Goal: Information Seeking & Learning: Learn about a topic

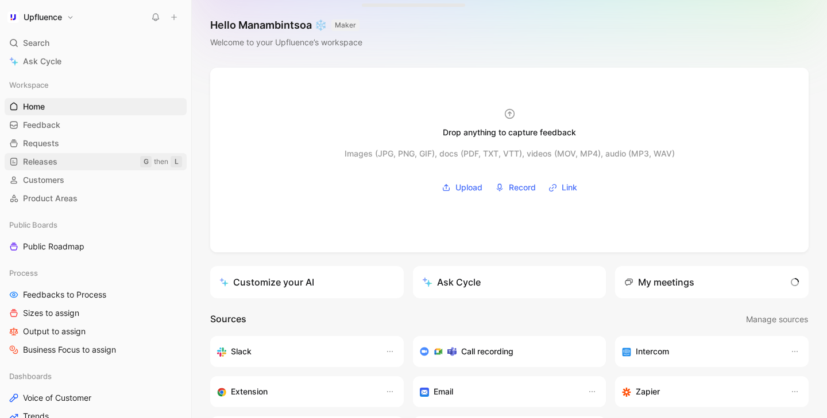
click at [50, 153] on link "Releases G then L" at bounding box center [96, 161] width 182 height 17
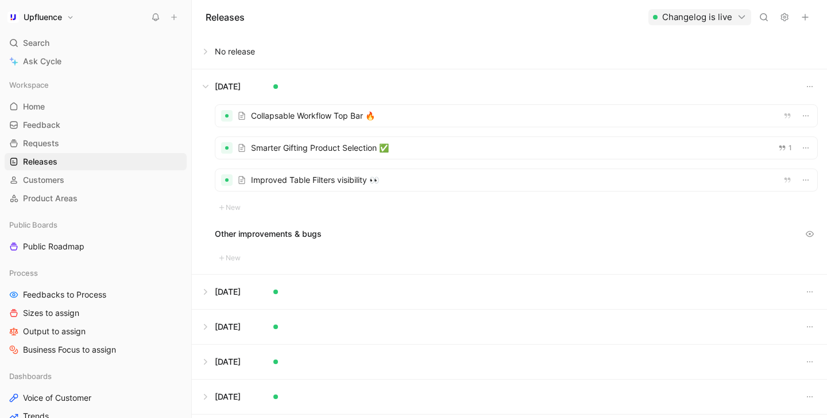
click at [335, 115] on div at bounding box center [516, 116] width 602 height 22
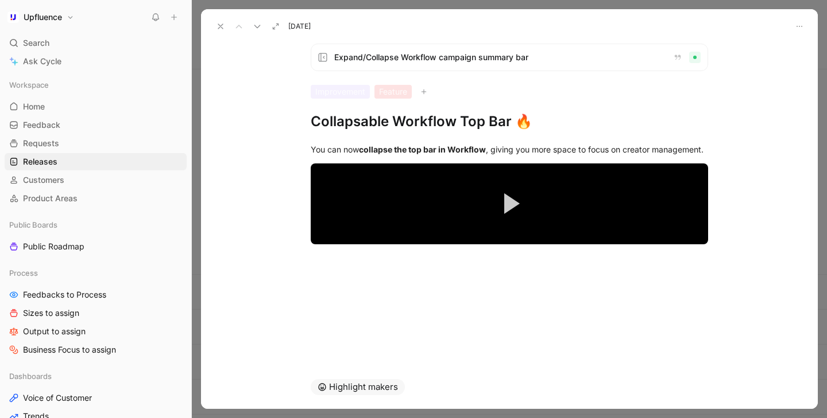
click at [214, 28] on button at bounding box center [220, 26] width 16 height 16
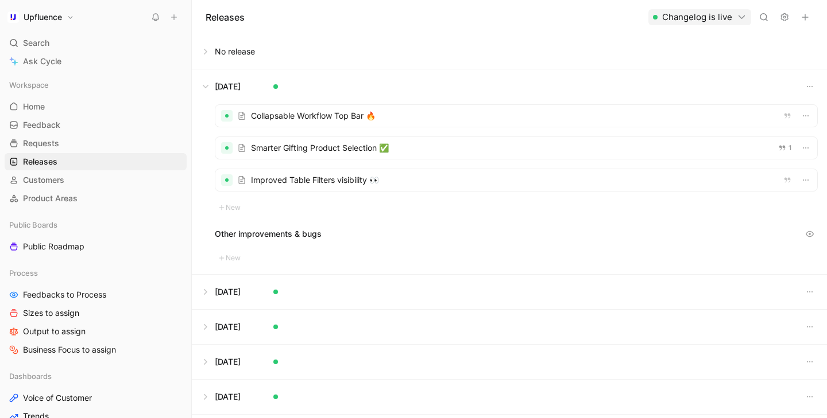
click at [224, 55] on button at bounding box center [509, 51] width 634 height 34
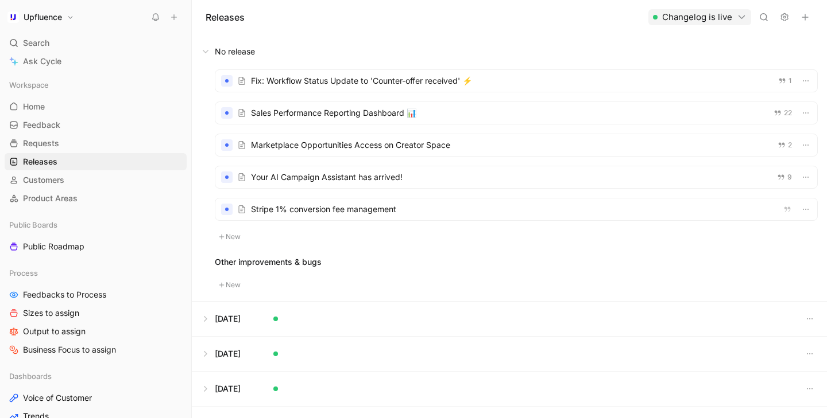
click at [340, 84] on div at bounding box center [516, 81] width 602 height 22
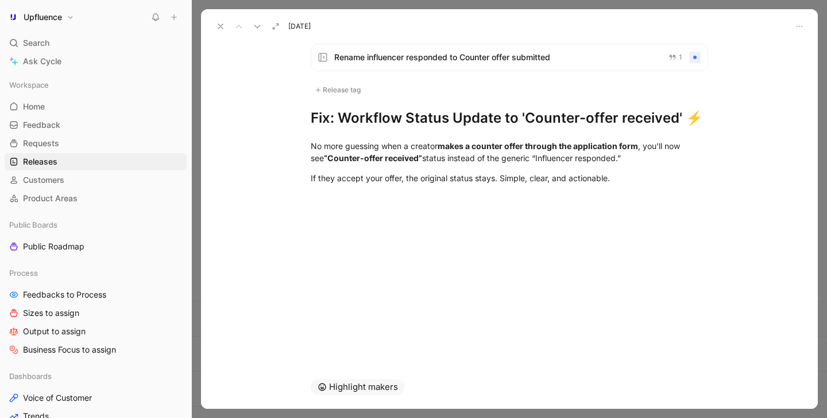
click at [340, 122] on h1 "Fix: Workflow Status Update to 'Counter-offer received' ⚡" at bounding box center [509, 118] width 397 height 18
click at [437, 239] on div "Rename influencer responded to Counter offer submitted 1 Release tag Workflow S…" at bounding box center [509, 199] width 616 height 331
click at [218, 28] on icon at bounding box center [220, 26] width 9 height 9
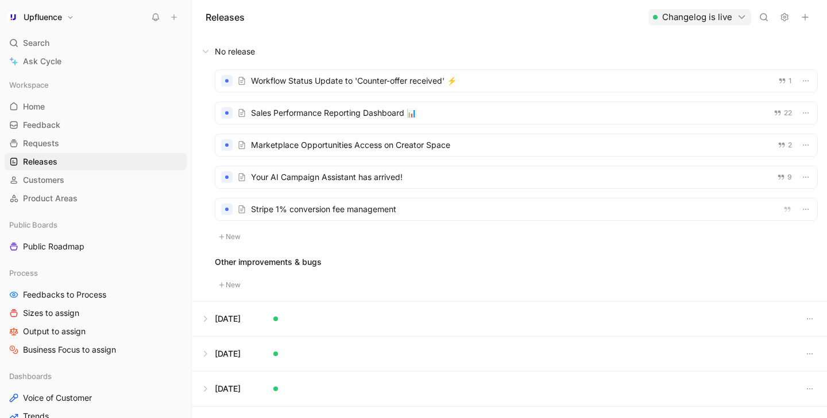
click at [498, 76] on div at bounding box center [516, 81] width 602 height 22
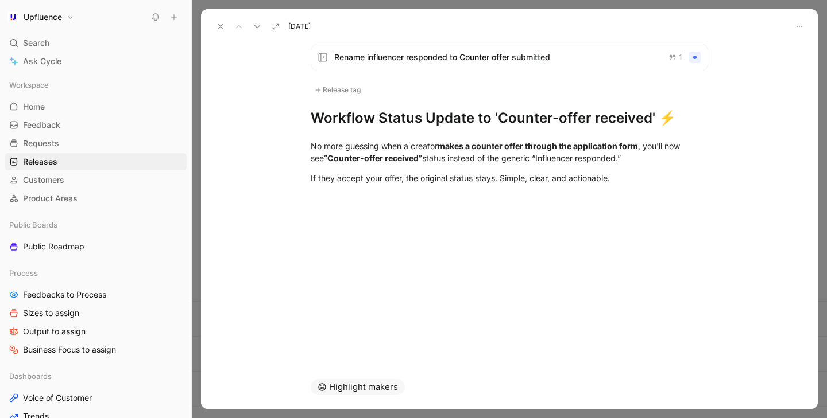
click at [386, 234] on div "Rename influencer responded to Counter offer submitted 1 Release tag Workflow S…" at bounding box center [509, 199] width 616 height 331
click at [615, 196] on div "No more guessing when a creator makes a counter offer through the application f…" at bounding box center [509, 161] width 616 height 69
click at [224, 29] on icon at bounding box center [220, 26] width 9 height 9
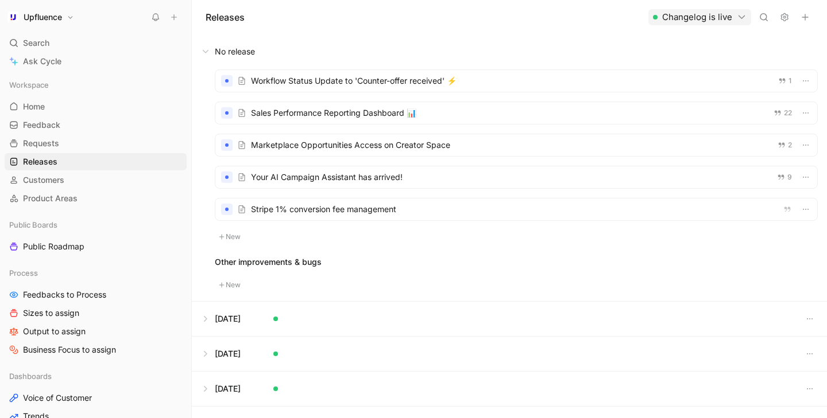
click at [378, 80] on div at bounding box center [516, 81] width 602 height 22
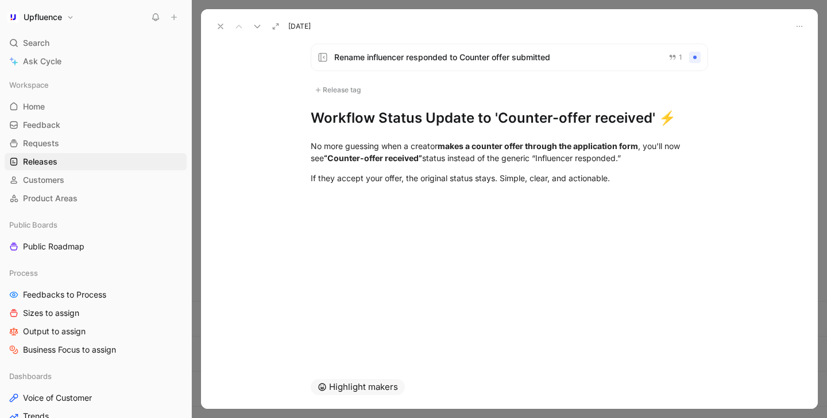
click at [480, 213] on div "Rename influencer responded to Counter offer submitted 1 Release tag Workflow S…" at bounding box center [509, 199] width 616 height 331
click at [484, 211] on div "Rename influencer responded to Counter offer submitted 1 Release tag Workflow S…" at bounding box center [509, 199] width 616 height 331
click at [477, 200] on div at bounding box center [509, 204] width 616 height 14
click at [270, 137] on div "No more guessing when a creator makes a counter offer through the application f…" at bounding box center [509, 172] width 616 height 90
click at [216, 26] on icon at bounding box center [220, 26] width 9 height 9
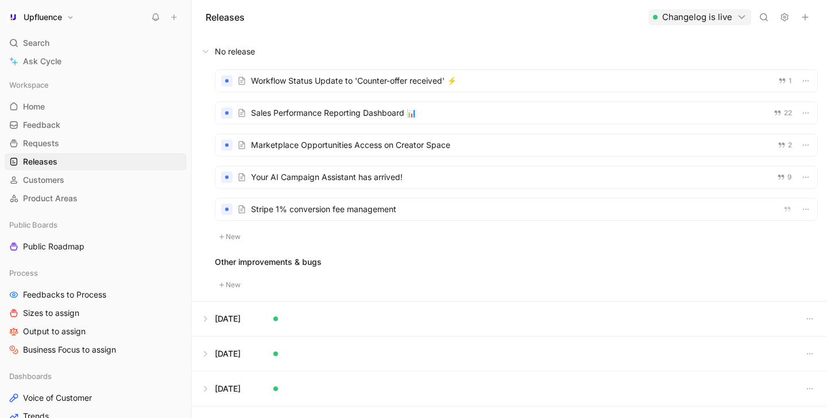
click at [404, 34] on button at bounding box center [509, 51] width 634 height 34
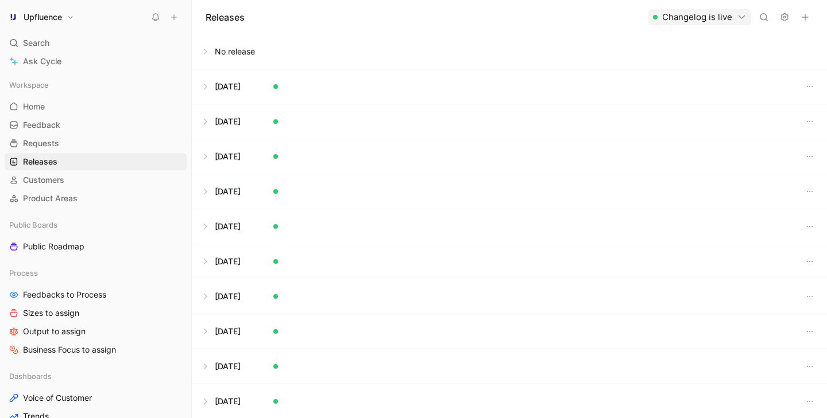
click at [375, 42] on button at bounding box center [509, 51] width 634 height 34
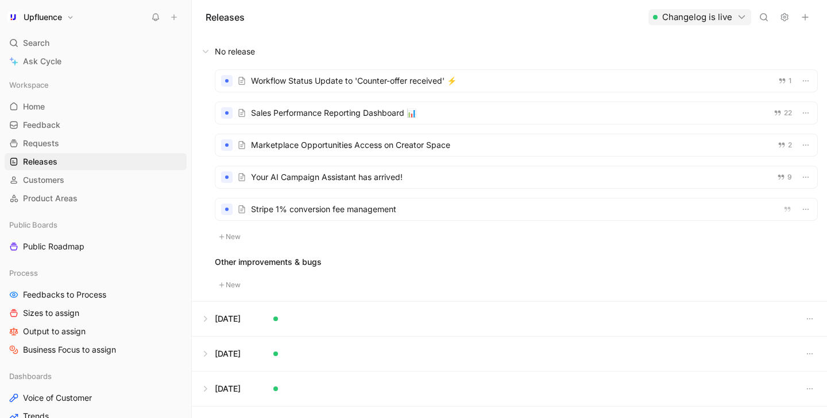
click at [364, 86] on div at bounding box center [516, 81] width 602 height 22
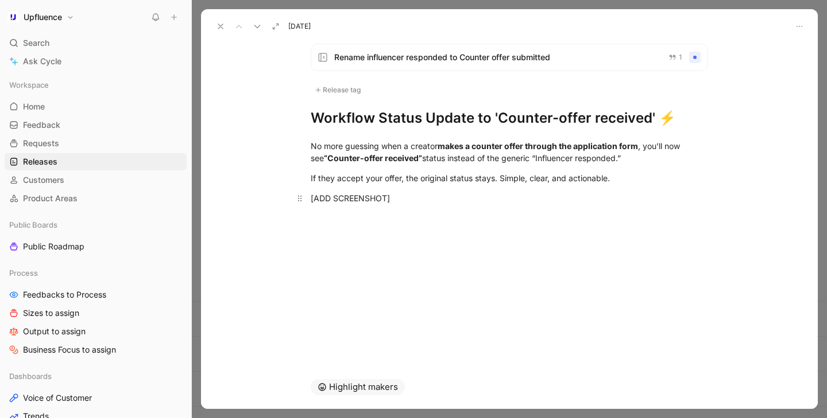
click at [412, 201] on div "[ADD SCREENSHOT]" at bounding box center [509, 198] width 397 height 12
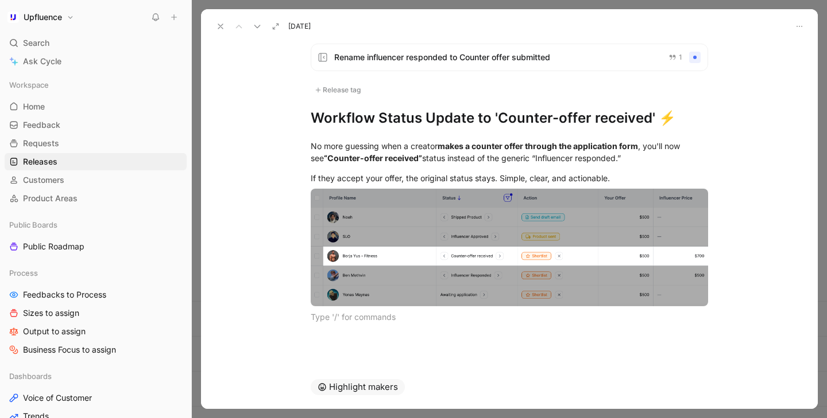
click at [444, 342] on div at bounding box center [509, 343] width 616 height 14
click at [222, 28] on use at bounding box center [220, 26] width 5 height 5
